Goal: Task Accomplishment & Management: Complete application form

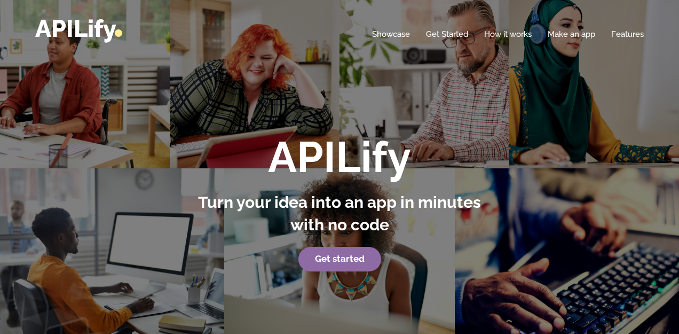
click at [335, 262] on strong "Get started" at bounding box center [340, 258] width 50 height 11
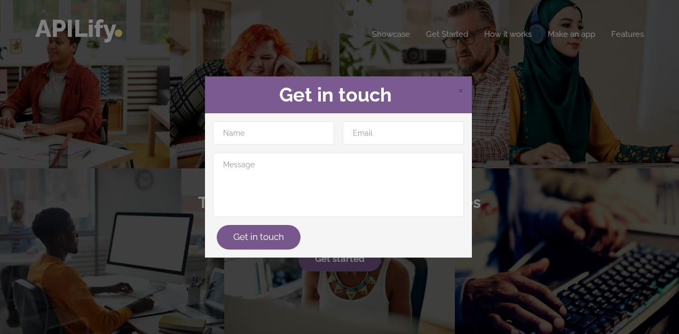
click at [654, 170] on div "× Get in touch Get in touch" at bounding box center [339, 167] width 679 height 334
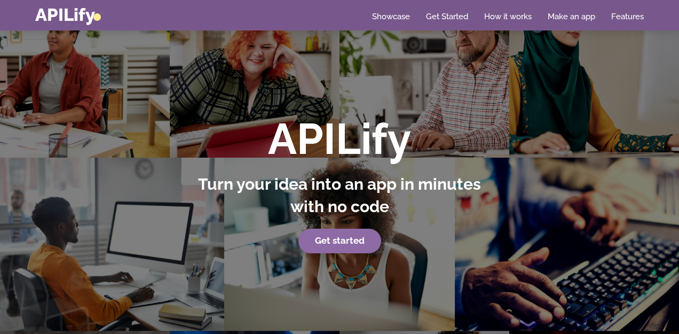
scroll to position [19, 0]
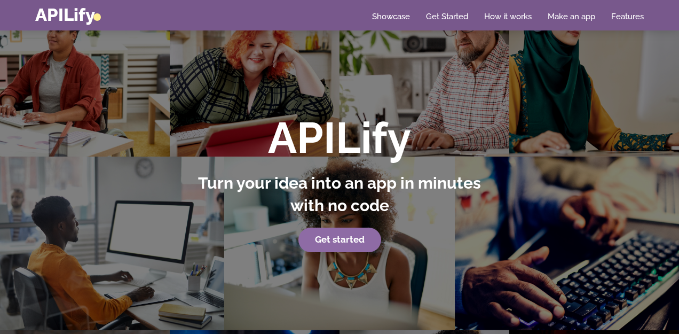
click at [333, 246] on link "Get started" at bounding box center [339, 239] width 83 height 25
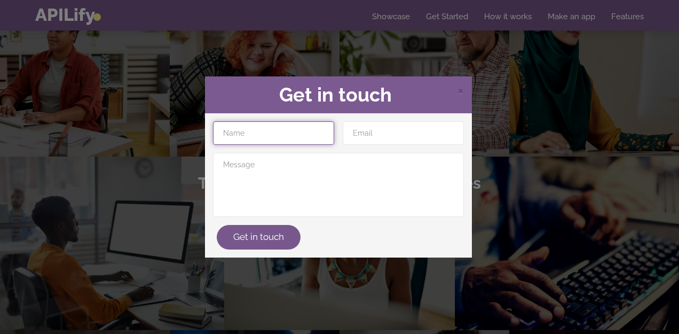
click at [263, 126] on input "text" at bounding box center [273, 132] width 121 height 23
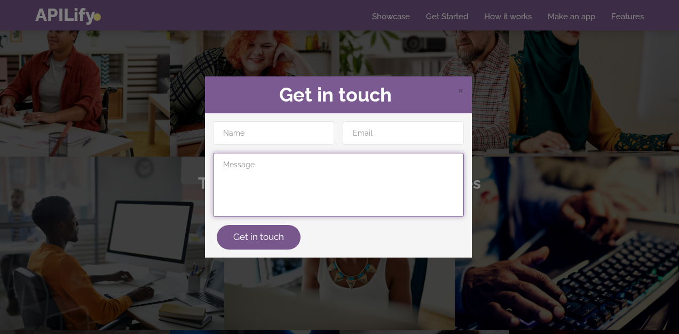
click at [326, 169] on textarea at bounding box center [338, 185] width 251 height 64
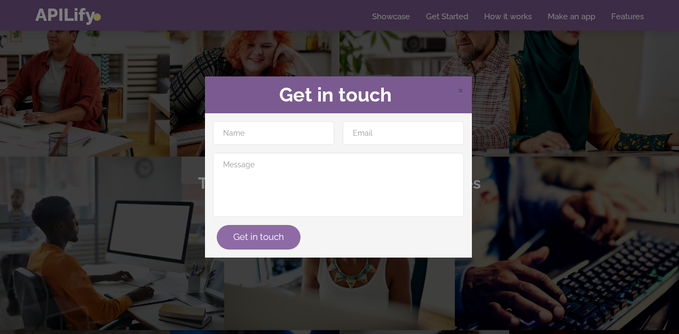
click at [268, 232] on button "Get in touch" at bounding box center [259, 237] width 84 height 25
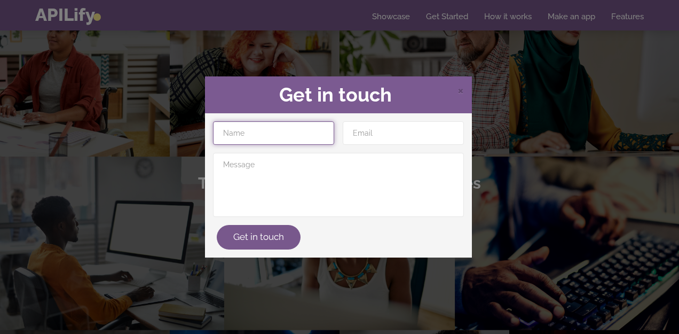
click at [294, 144] on input "text" at bounding box center [273, 132] width 121 height 23
type input "[PERSON_NAME]"
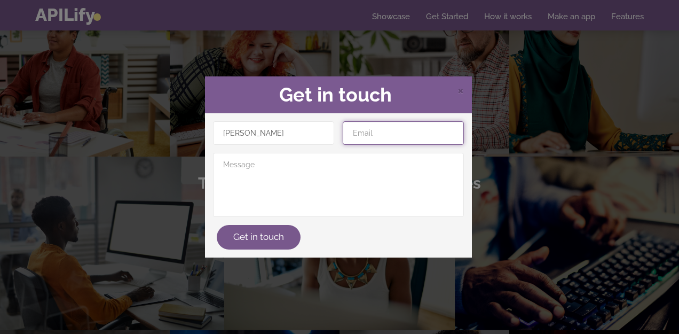
click at [434, 140] on input "email" at bounding box center [403, 132] width 121 height 23
type input "[EMAIL_ADDRESS][DOMAIN_NAME]"
click at [217, 225] on button "Get in touch" at bounding box center [259, 237] width 84 height 25
